Goal: Find specific page/section

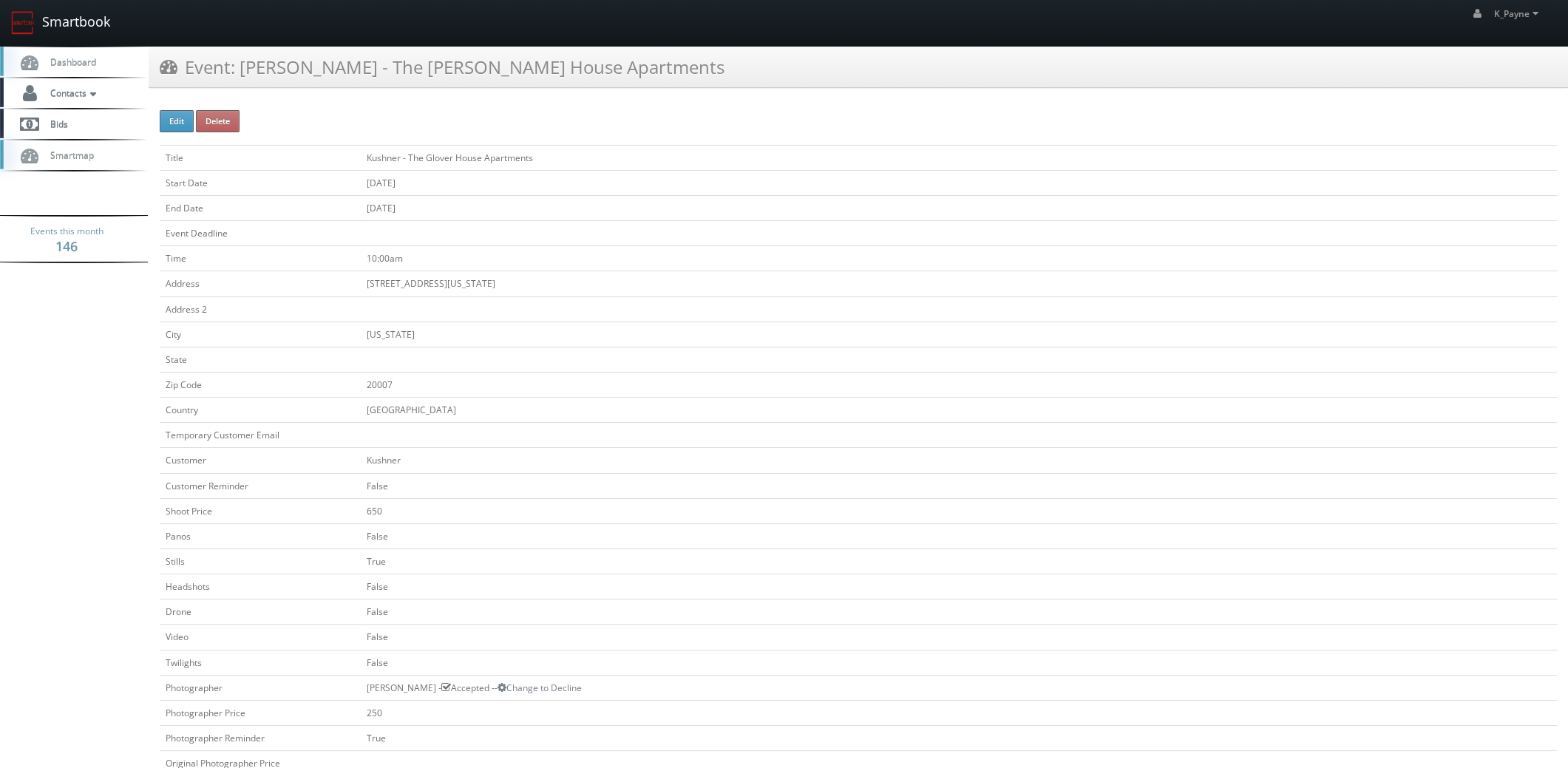
click at [74, 22] on link "Smartbook" at bounding box center [60, 23] width 121 height 45
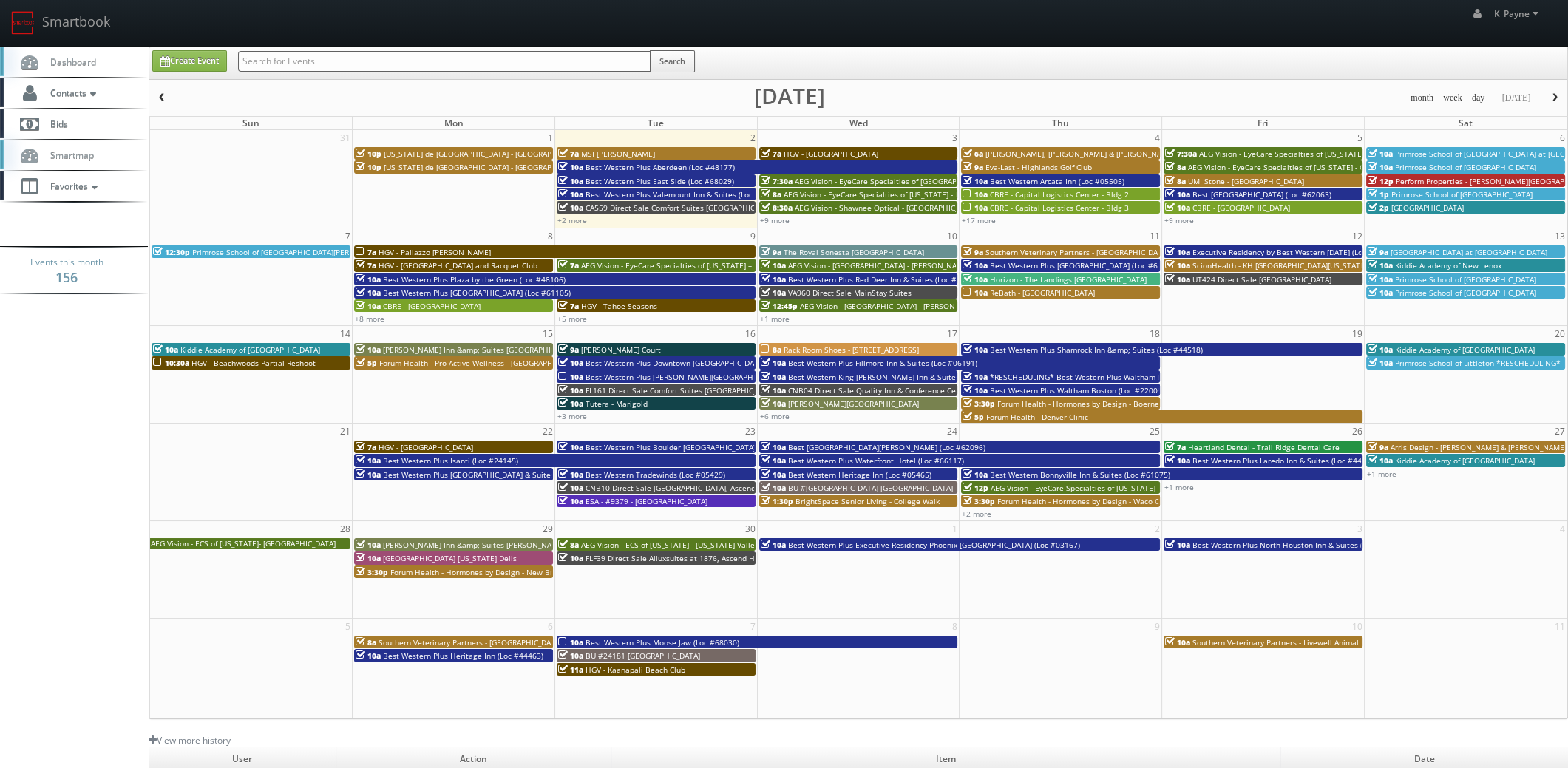
click at [334, 60] on input "text" at bounding box center [444, 61] width 412 height 21
type input "newnan"
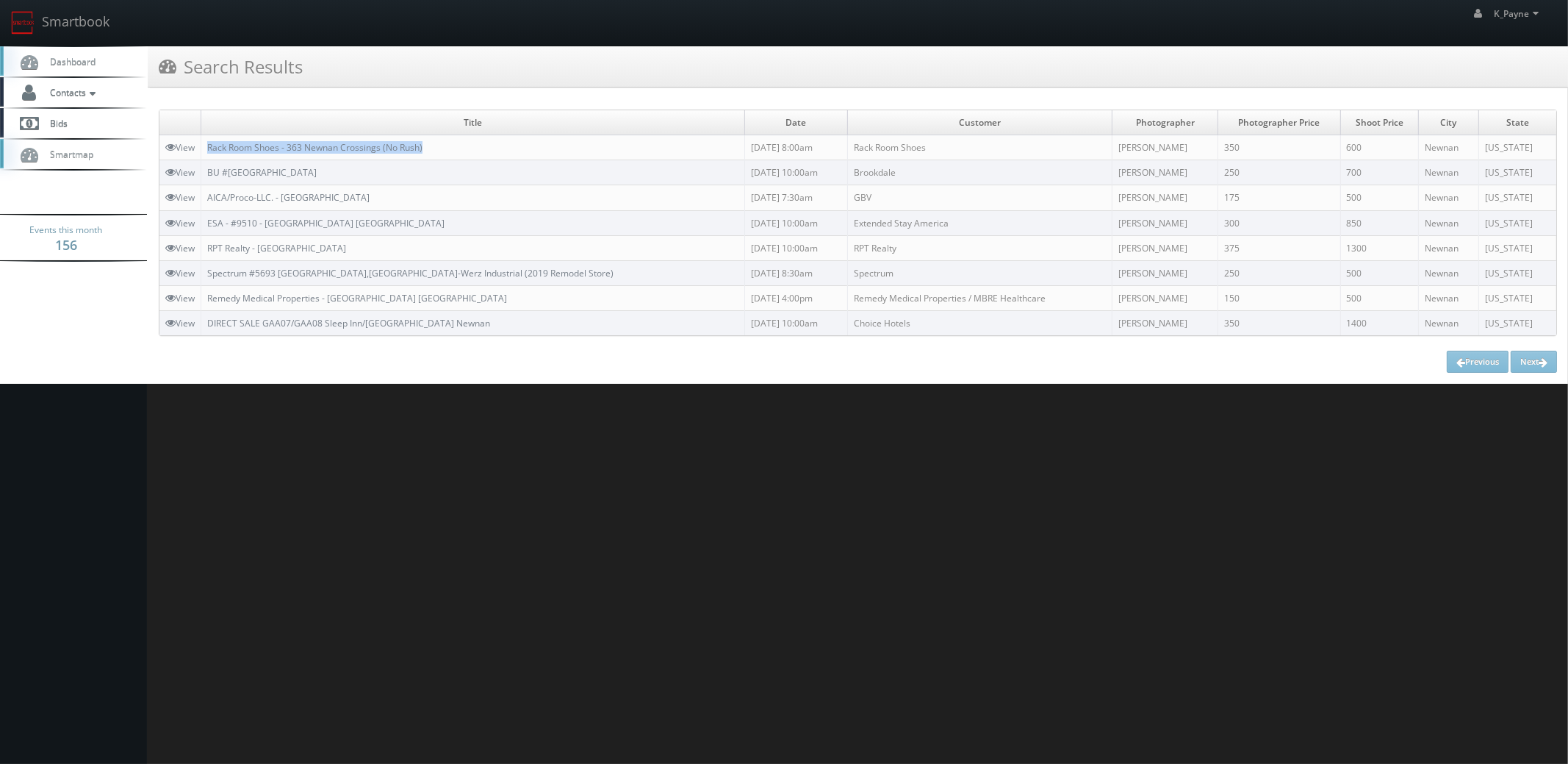
drag, startPoint x: 450, startPoint y: 146, endPoint x: 204, endPoint y: 158, distance: 246.3
click at [204, 158] on td "Rack Room Shoes - 363 Newnan Crossings (No Rush)" at bounding box center [473, 148] width 544 height 25
copy link "Rack Room Shoes - 363 Newnan Crossings (No Rush)"
click at [538, 483] on html "Smartbook Toggle Side Navigation Toggle Top Navigation K_Payne K_Payne Profile …" at bounding box center [784, 382] width 1568 height 764
